Goal: Information Seeking & Learning: Find specific fact

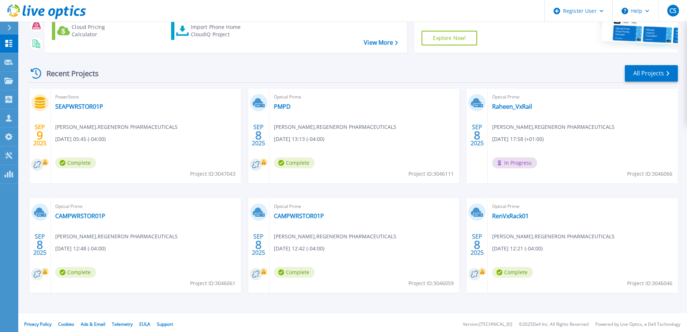
scroll to position [104, 0]
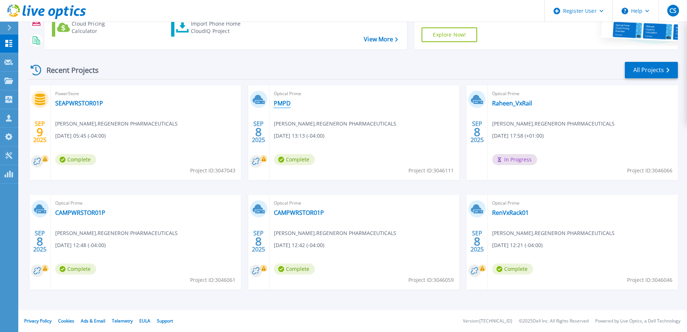
click at [284, 104] on link "PMPD" at bounding box center [282, 103] width 17 height 7
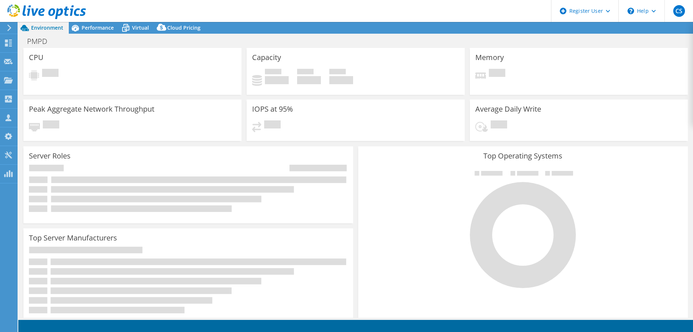
select select "USD"
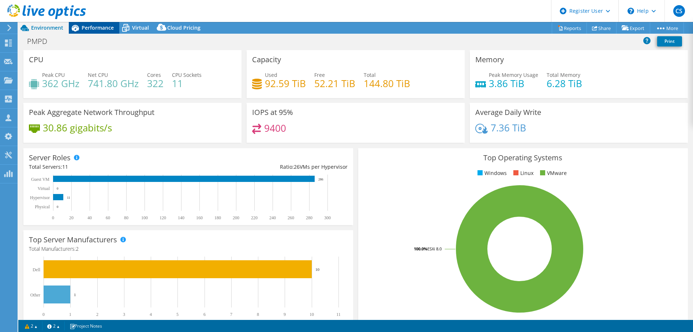
click at [98, 25] on span "Performance" at bounding box center [98, 27] width 32 height 7
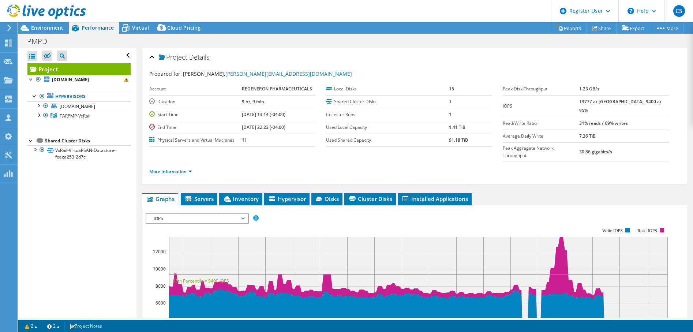
click at [46, 12] on icon at bounding box center [46, 11] width 79 height 15
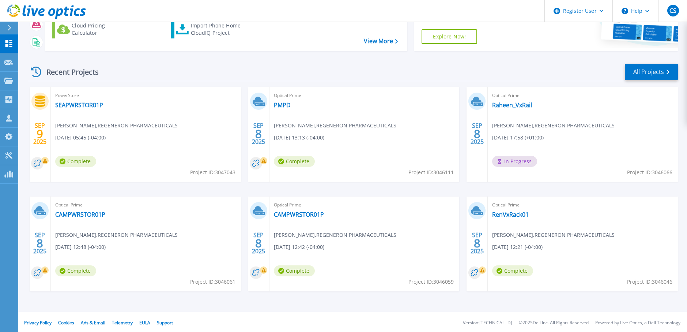
scroll to position [104, 0]
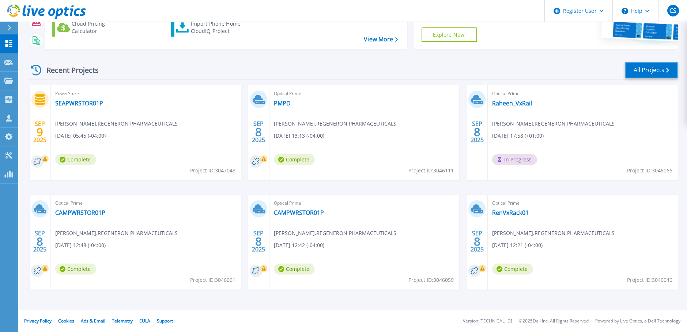
click at [650, 62] on link "All Projects" at bounding box center [651, 70] width 53 height 16
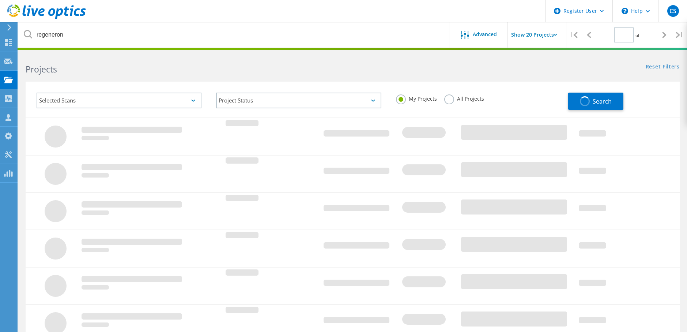
type input "1"
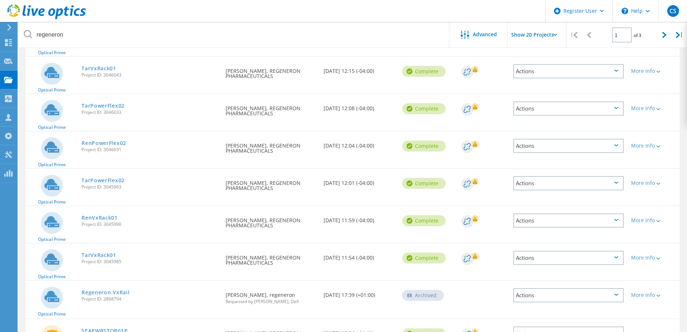
scroll to position [329, 0]
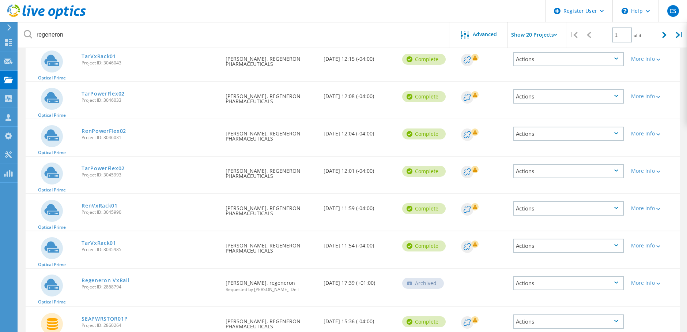
click at [99, 203] on link "RenVxRack01" at bounding box center [100, 205] width 36 height 5
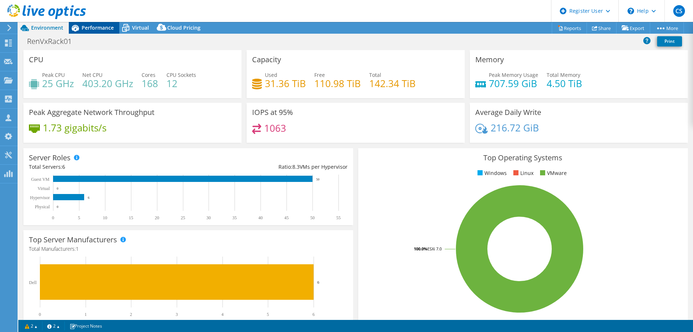
click at [87, 25] on span "Performance" at bounding box center [98, 27] width 32 height 7
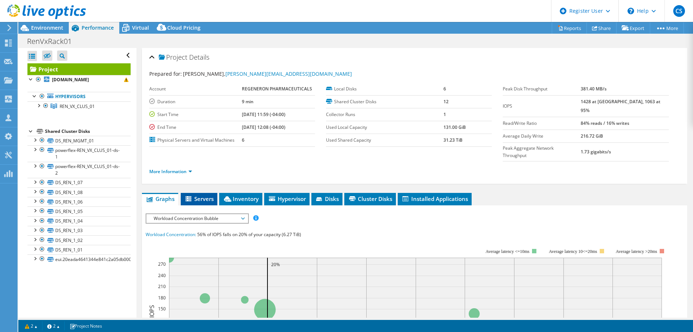
click at [196, 195] on span "Servers" at bounding box center [198, 198] width 29 height 7
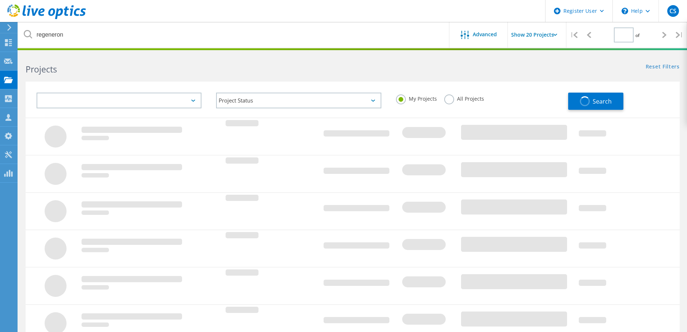
type input "1"
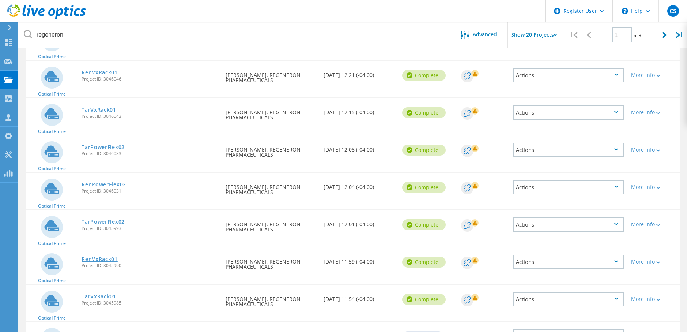
scroll to position [293, 0]
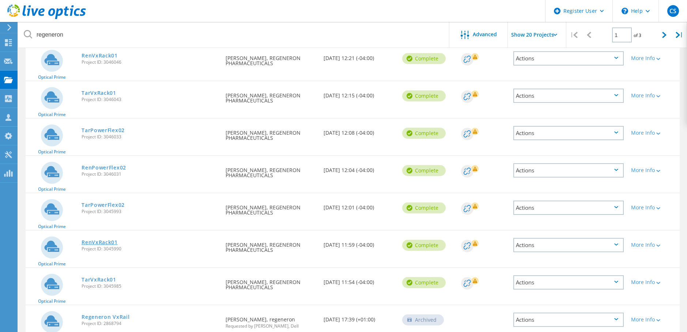
click at [108, 242] on link "RenVxRack01" at bounding box center [100, 242] width 36 height 5
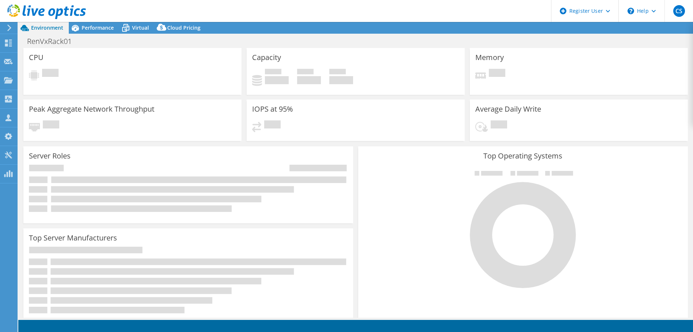
select select "USD"
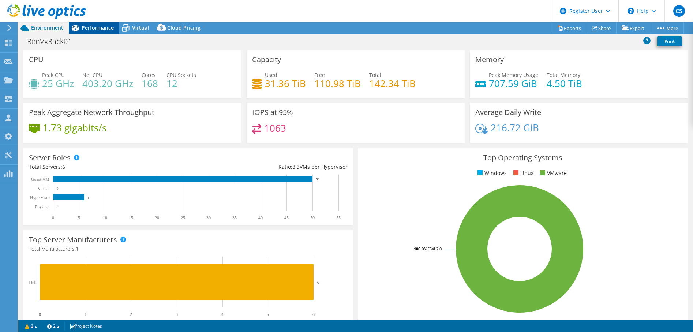
click at [104, 28] on span "Performance" at bounding box center [98, 27] width 32 height 7
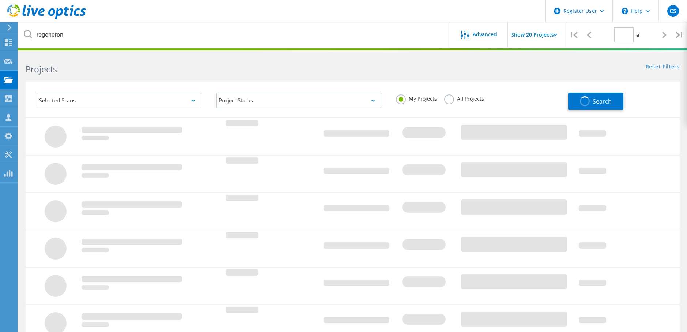
type input "1"
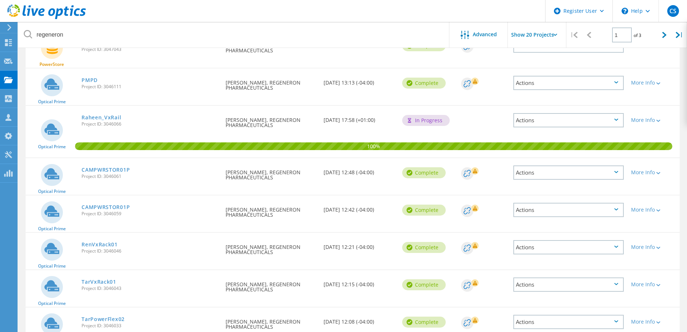
scroll to position [110, 0]
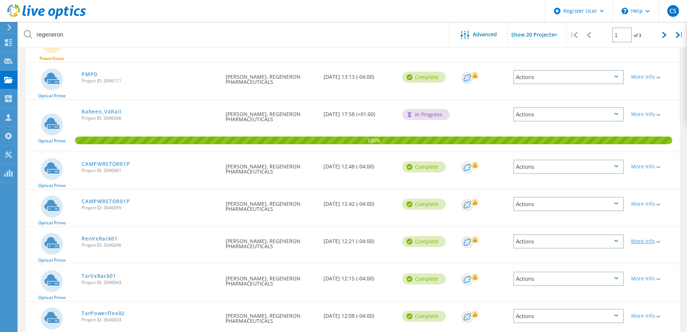
click at [647, 240] on div "More Info" at bounding box center [654, 241] width 45 height 5
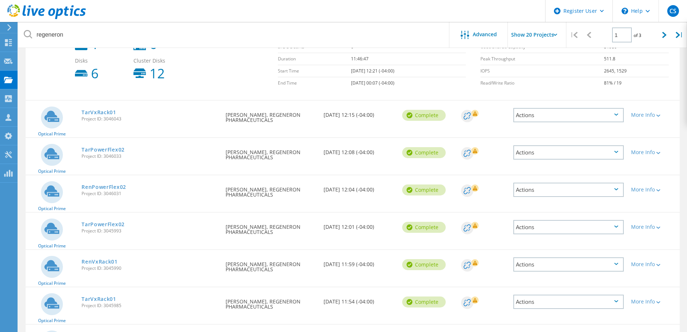
scroll to position [366, 0]
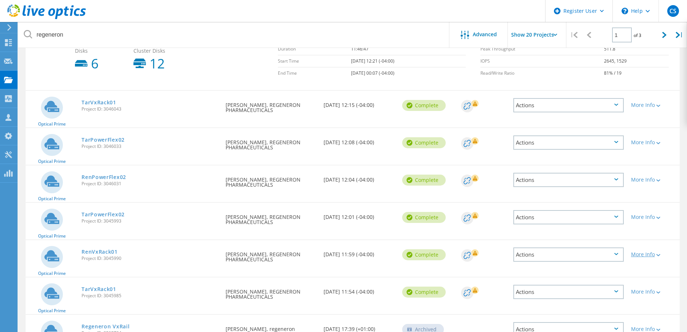
click at [649, 255] on div "More Info" at bounding box center [654, 254] width 45 height 5
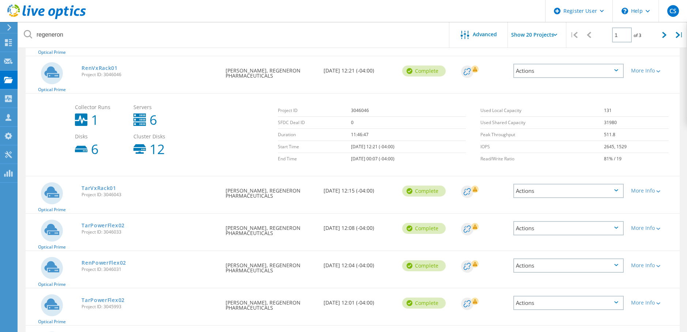
scroll to position [256, 0]
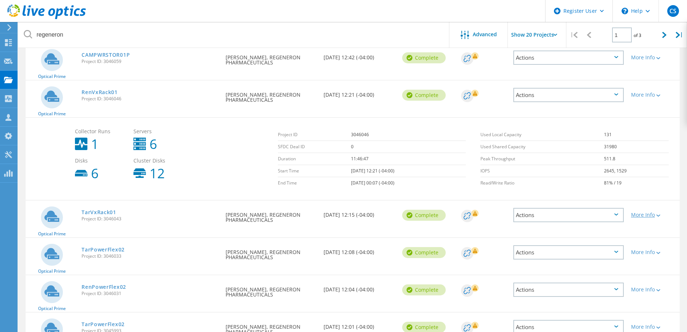
click at [658, 215] on icon at bounding box center [659, 215] width 4 height 2
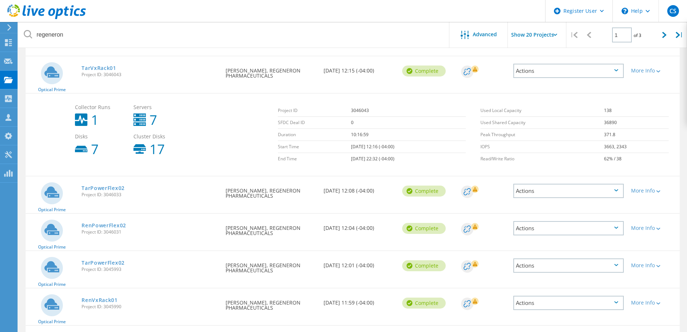
scroll to position [402, 0]
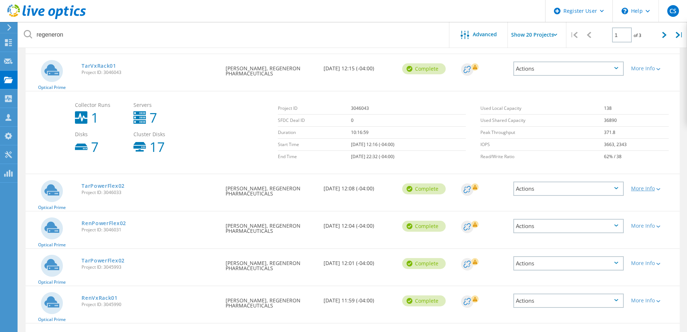
click at [664, 190] on div "More Info" at bounding box center [654, 188] width 45 height 5
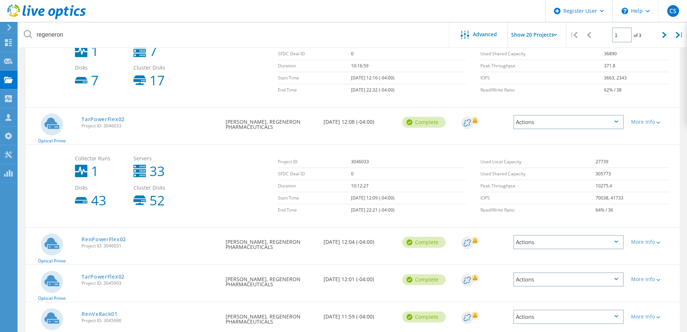
scroll to position [512, 0]
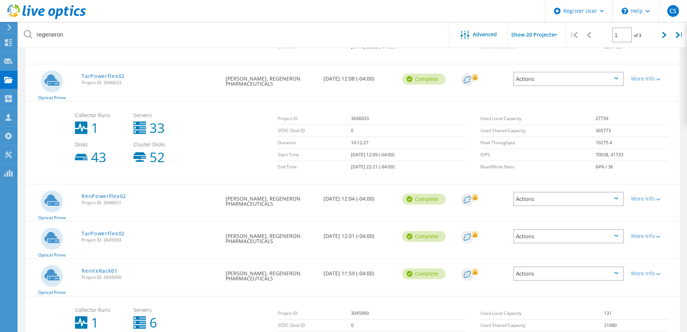
click at [660, 203] on div "More Info" at bounding box center [654, 196] width 52 height 24
click at [660, 200] on icon at bounding box center [659, 199] width 4 height 2
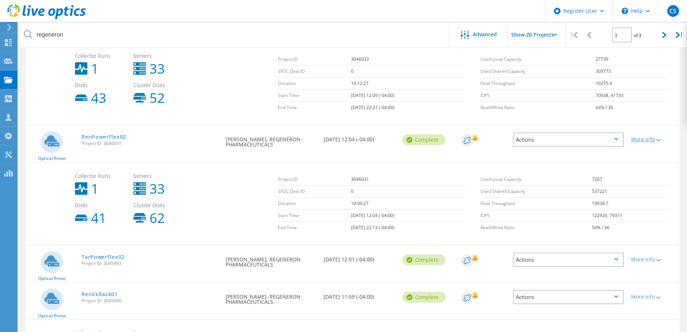
scroll to position [585, 0]
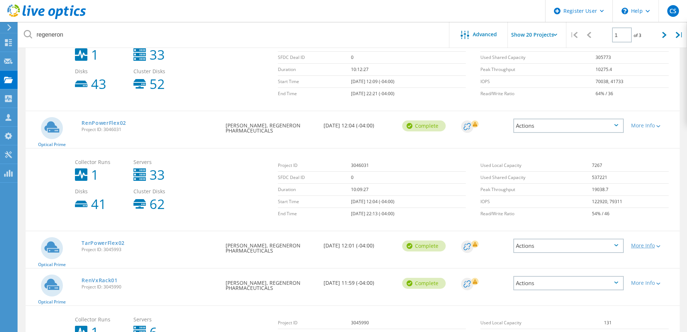
click at [656, 248] on div at bounding box center [657, 246] width 5 height 4
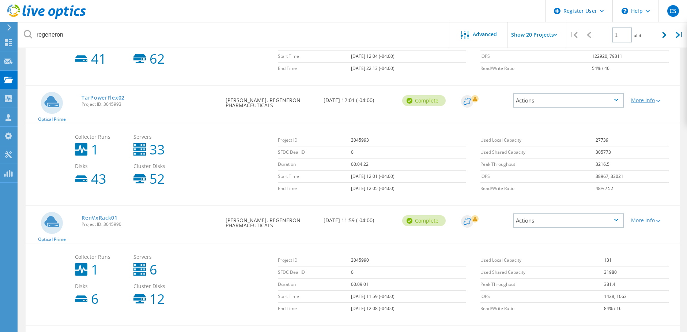
scroll to position [768, 0]
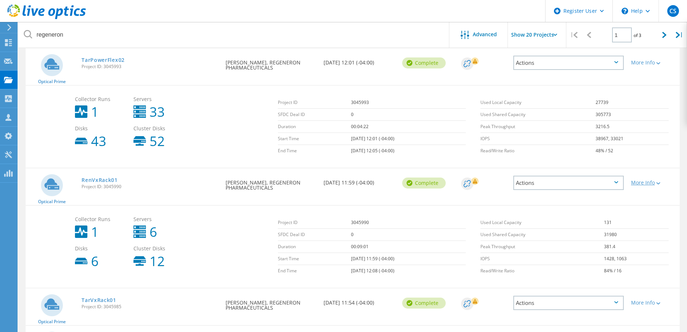
click at [647, 181] on div "More Info" at bounding box center [654, 182] width 45 height 5
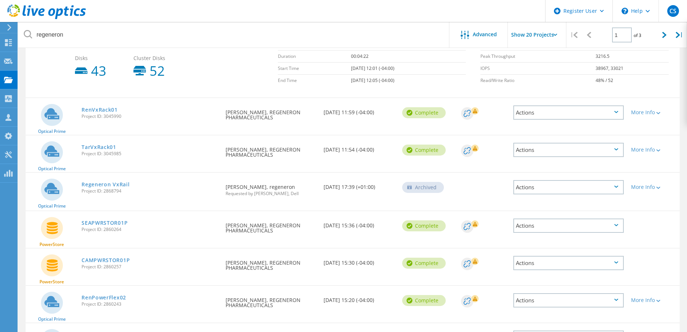
scroll to position [842, 0]
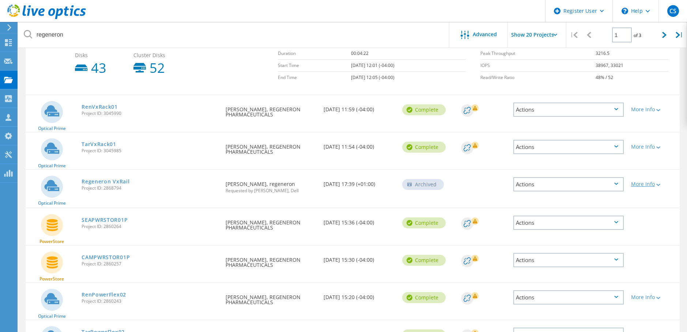
click at [651, 182] on div "More Info" at bounding box center [654, 183] width 45 height 5
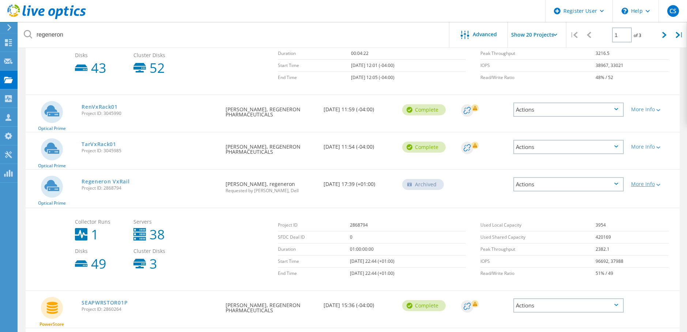
click at [651, 182] on div "More Info" at bounding box center [654, 183] width 45 height 5
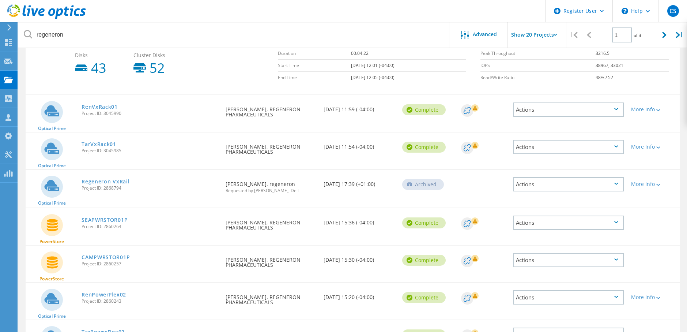
click at [657, 150] on div "More Info" at bounding box center [654, 144] width 52 height 24
click at [655, 146] on div "More Info" at bounding box center [654, 146] width 45 height 5
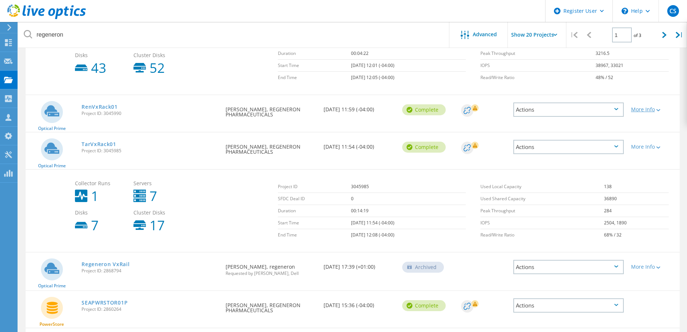
click at [660, 108] on div at bounding box center [657, 110] width 5 height 4
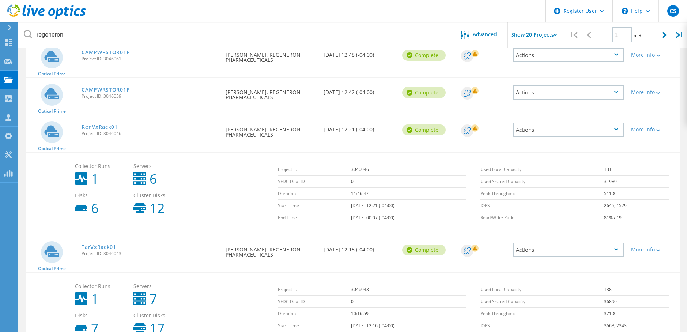
scroll to position [220, 0]
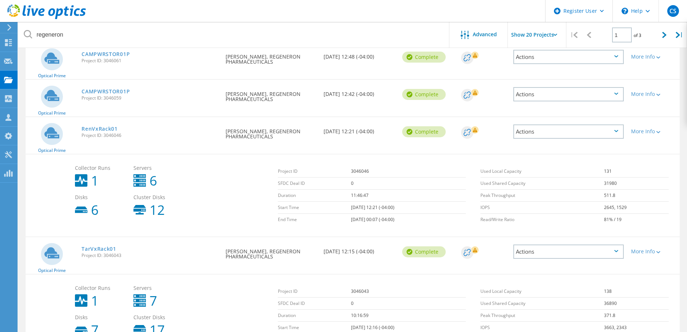
click at [662, 97] on div "More Info" at bounding box center [654, 92] width 52 height 24
click at [659, 97] on div at bounding box center [657, 94] width 5 height 4
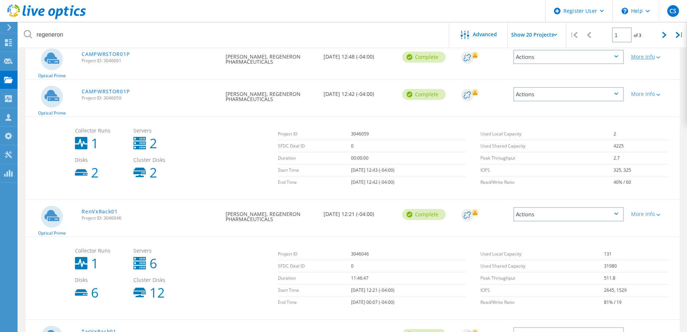
click at [657, 56] on div at bounding box center [657, 57] width 5 height 4
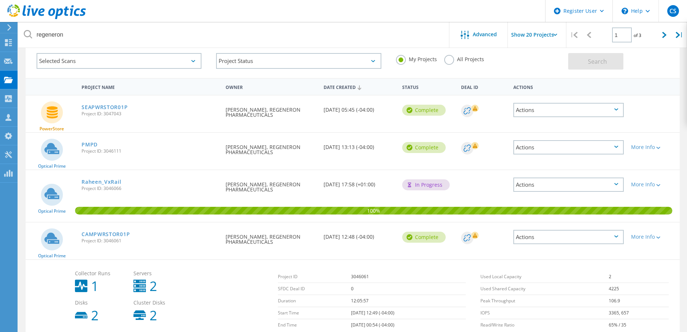
scroll to position [37, 0]
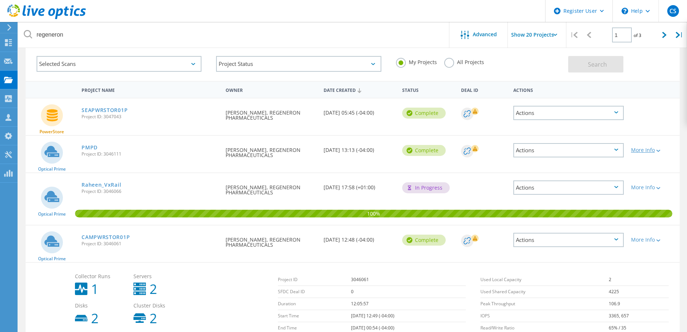
click at [660, 150] on icon at bounding box center [659, 151] width 4 height 2
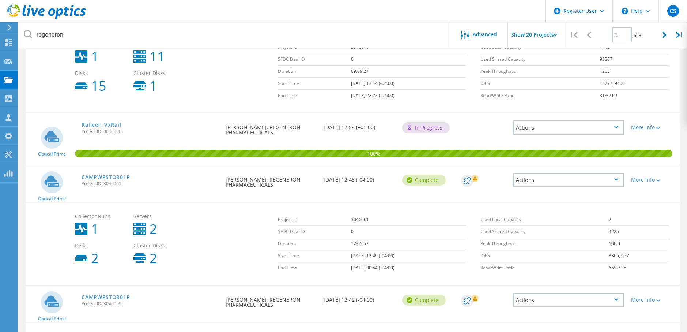
scroll to position [183, 0]
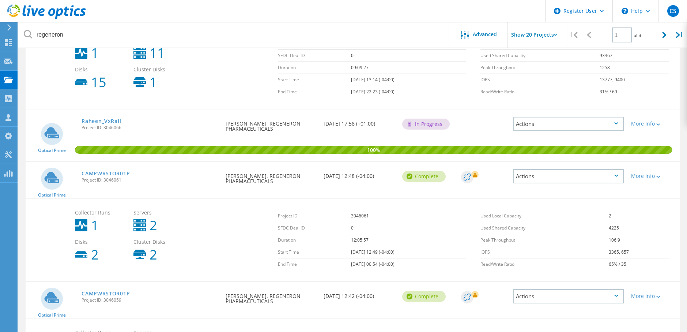
click at [653, 122] on div "More Info" at bounding box center [654, 123] width 45 height 5
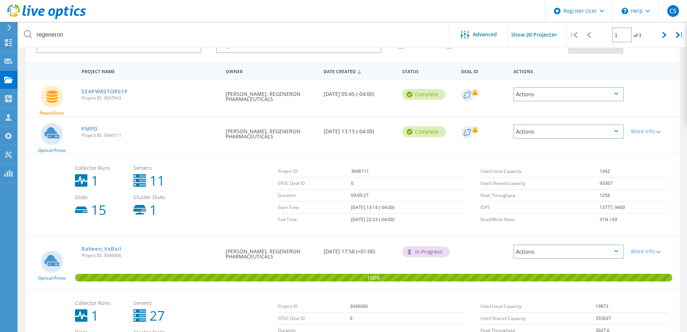
scroll to position [0, 0]
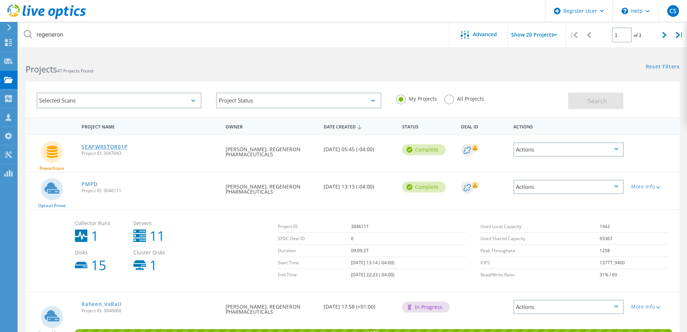
click at [110, 147] on link "SEAPWRSTOR01P" at bounding box center [105, 146] width 46 height 5
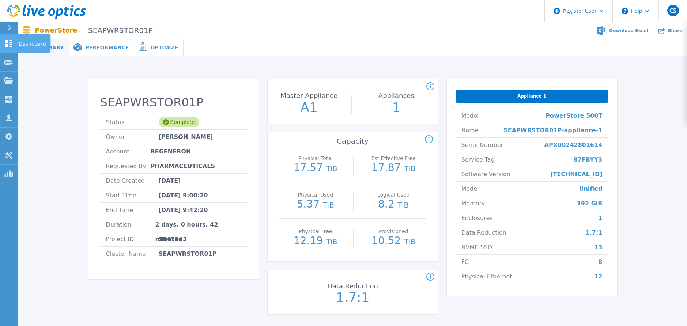
click at [5, 40] on div at bounding box center [8, 44] width 9 height 8
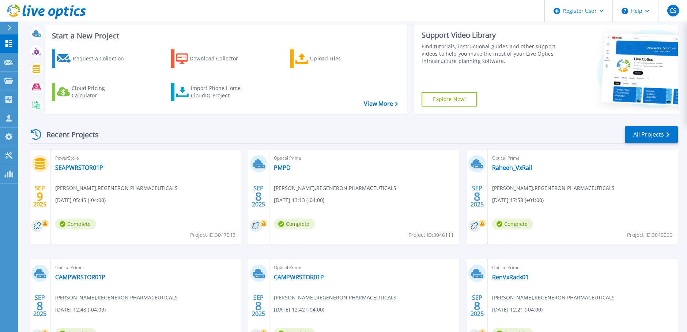
scroll to position [73, 0]
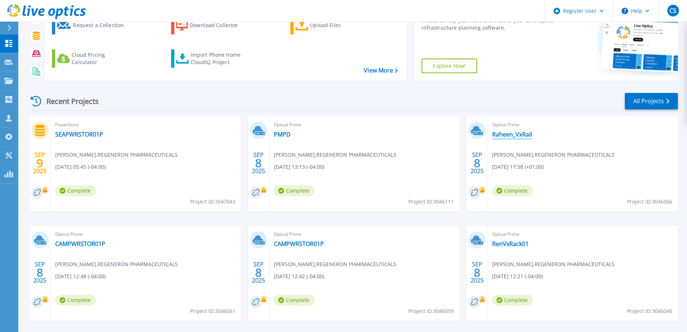
click at [512, 134] on link "Raheen_VxRail" at bounding box center [512, 134] width 40 height 7
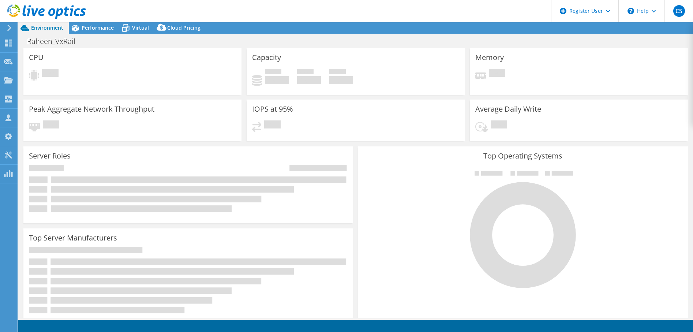
select select "USD"
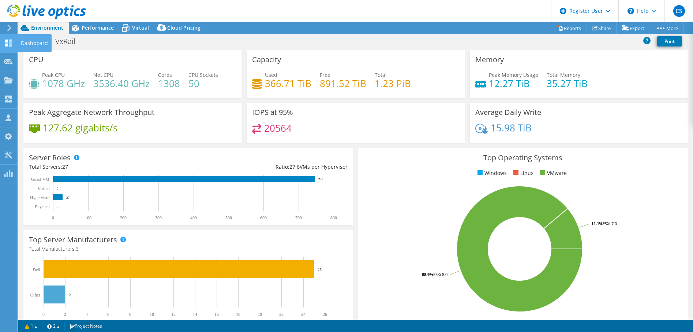
click at [26, 41] on div "Dashboard" at bounding box center [34, 43] width 34 height 18
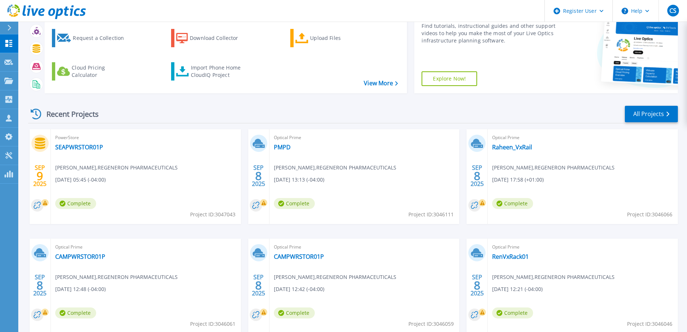
scroll to position [73, 0]
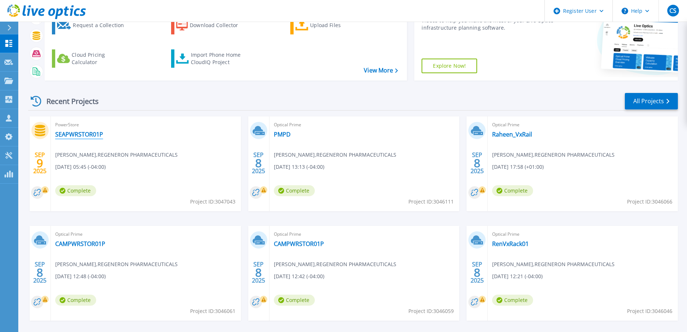
click at [78, 133] on link "SEAPWRSTOR01P" at bounding box center [79, 134] width 48 height 7
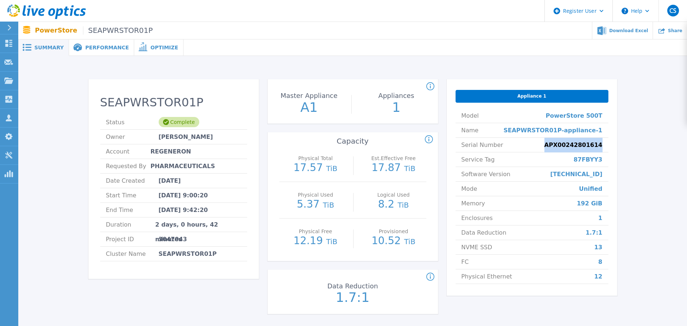
drag, startPoint x: 609, startPoint y: 147, endPoint x: 558, endPoint y: 146, distance: 50.5
click at [558, 146] on div "Appliance 1 Model PowerStore 500T Name SEAPWRSTOR01P-appliance-1 Serial Number …" at bounding box center [532, 187] width 170 height 217
copy span "APX00242801614"
